Goal: Find specific page/section: Find specific page/section

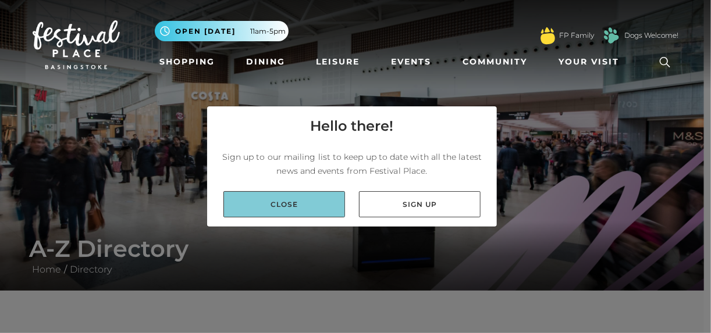
click at [296, 210] on link "Close" at bounding box center [284, 204] width 122 height 26
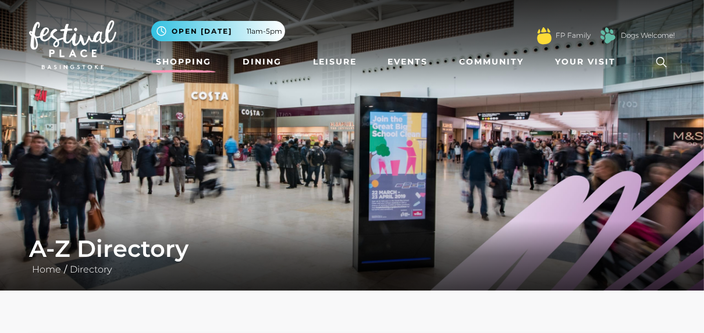
click at [177, 62] on link "Shopping" at bounding box center [183, 62] width 65 height 22
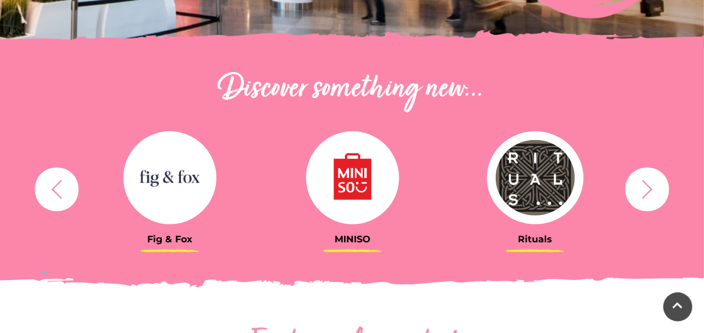
scroll to position [620, 0]
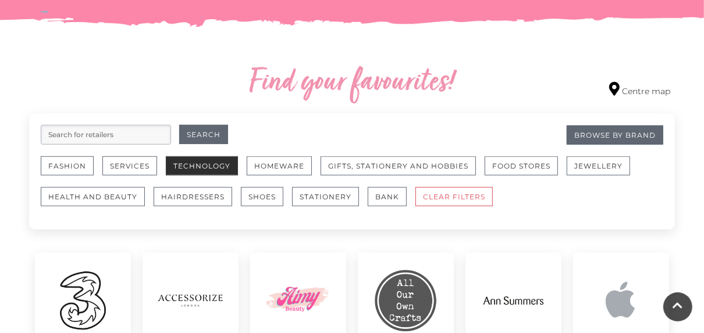
click at [205, 170] on button "Technology" at bounding box center [202, 166] width 72 height 19
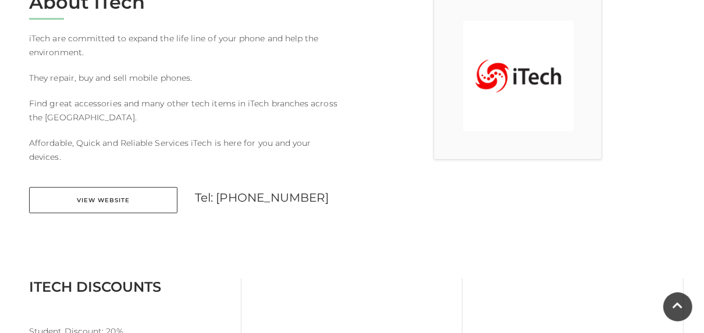
scroll to position [339, 0]
